Goal: Check status

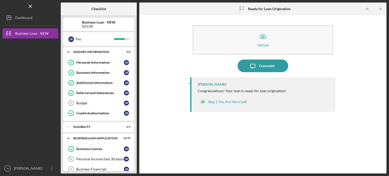
scroll to position [255, 0]
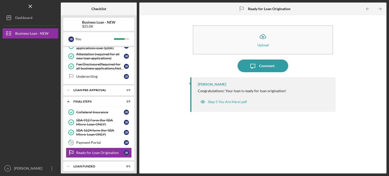
click at [153, 87] on div "Icon/Upload Upload Icon/Message Comment [PERSON_NAME] Congratulations! Your loa…" at bounding box center [263, 94] width 242 height 153
click at [106, 96] on div "Icon/Expander FINAL STEPS 3 / 5" at bounding box center [98, 101] width 71 height 10
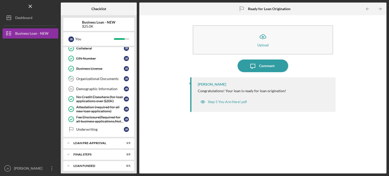
click at [171, 80] on div "Icon/Upload Upload Icon/Message Comment [PERSON_NAME] Congratulations! Your loa…" at bounding box center [263, 94] width 242 height 153
click at [84, 127] on div "Underwriting" at bounding box center [100, 129] width 48 height 4
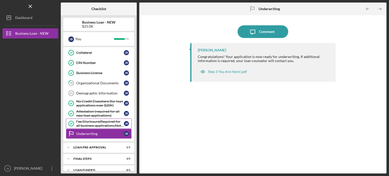
scroll to position [202, 0]
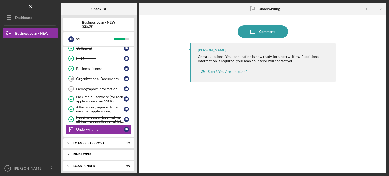
click at [67, 152] on icon "Icon/Expander" at bounding box center [68, 154] width 10 height 10
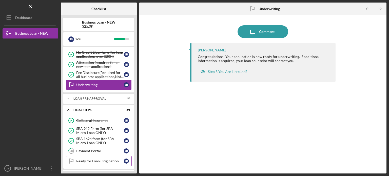
scroll to position [252, 0]
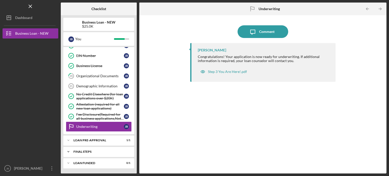
scroll to position [202, 0]
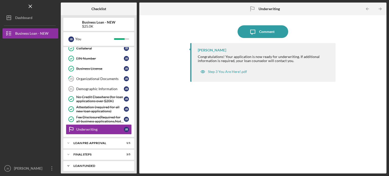
click at [70, 162] on icon "Icon/Expander" at bounding box center [68, 166] width 10 height 10
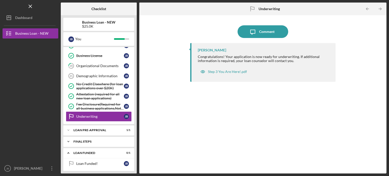
click at [67, 138] on icon "Icon/Expander" at bounding box center [68, 141] width 10 height 10
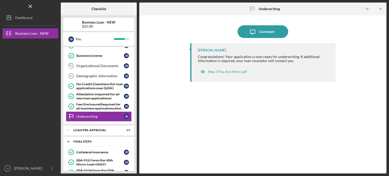
scroll to position [252, 0]
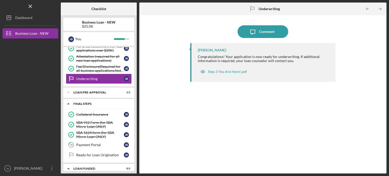
click at [67, 101] on icon "Icon/Expander" at bounding box center [68, 104] width 10 height 10
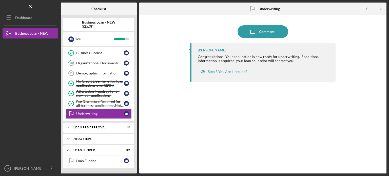
scroll to position [215, 0]
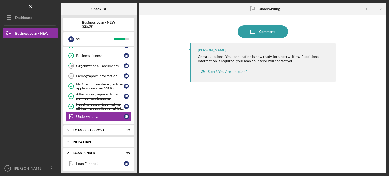
click at [97, 141] on div "Icon/Expander FINAL STEPS 3 / 5" at bounding box center [98, 141] width 71 height 10
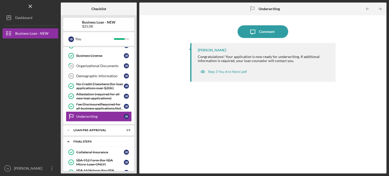
scroll to position [252, 0]
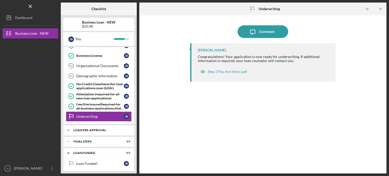
click at [67, 127] on icon "Icon/Expander" at bounding box center [68, 130] width 10 height 10
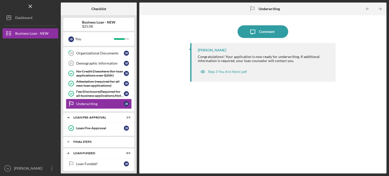
click at [67, 139] on icon "Icon/Expander" at bounding box center [68, 142] width 10 height 10
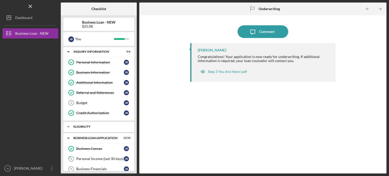
scroll to position [0, 0]
